Goal: Register for event/course

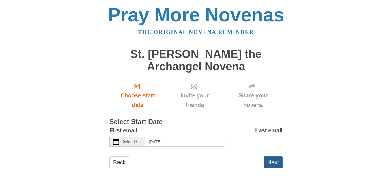
click at [269, 162] on button "Next" at bounding box center [273, 162] width 19 height 12
drag, startPoint x: 269, startPoint y: 162, endPoint x: 285, endPoint y: 151, distance: 19.5
click at [269, 162] on button "Next" at bounding box center [273, 162] width 19 height 12
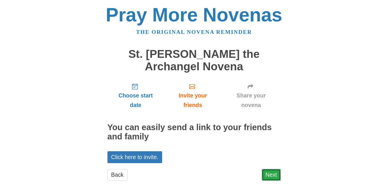
click at [273, 176] on link "Next" at bounding box center [271, 175] width 19 height 12
drag, startPoint x: 273, startPoint y: 176, endPoint x: 276, endPoint y: 173, distance: 3.5
click at [273, 176] on link "Next" at bounding box center [271, 175] width 19 height 12
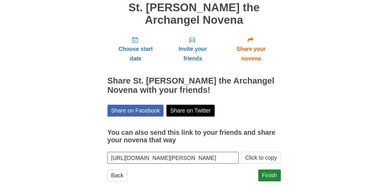
scroll to position [57, 0]
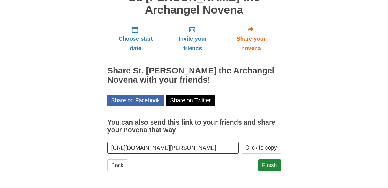
click at [386, 101] on body "Pray More Novenas The original novena reminder St. Michael the Archangel Novena…" at bounding box center [194, 65] width 388 height 244
click at [271, 163] on link "Finish" at bounding box center [269, 165] width 23 height 12
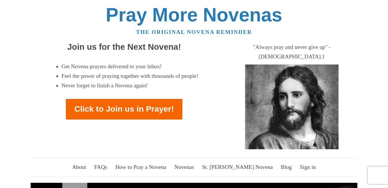
scroll to position [317, 0]
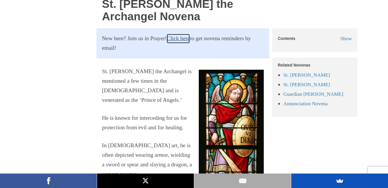
click at [187, 34] on link "Click here" at bounding box center [178, 39] width 23 height 10
